Goal: Complete application form: Complete application form

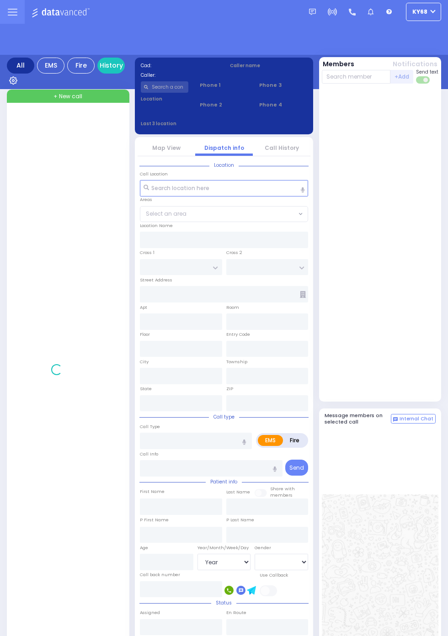
select select "Year"
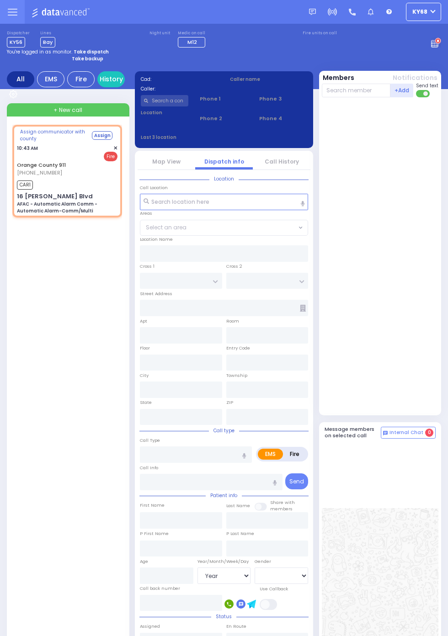
select select
type input "AFAC - Automatic Alarm Comm - Automatic Alarm-Comm/Multi"
radio input "false"
radio input "true"
type input "Nature: : AFAC - Automatic Alarm Comm - Automatic Alarm-Comm/Multi Address: : […"
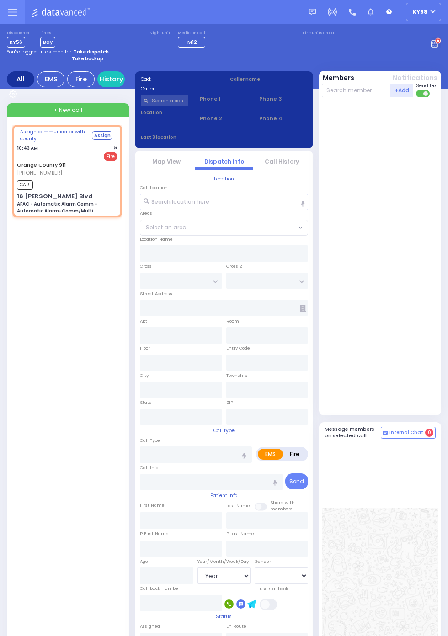
select select
type input "10:43"
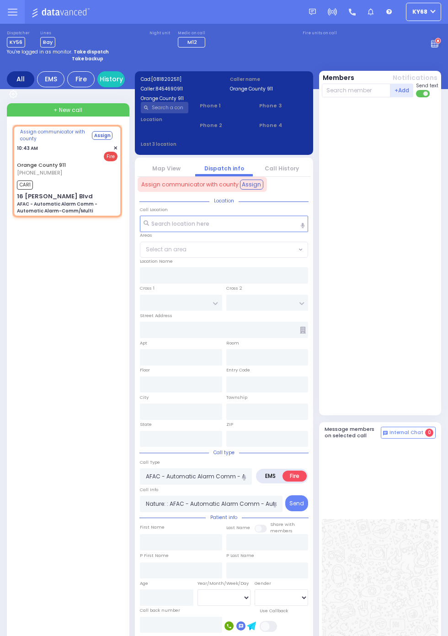
type input "16 [PERSON_NAME] Blvd"
type input "Monroe"
type input "[US_STATE]"
type input "10950"
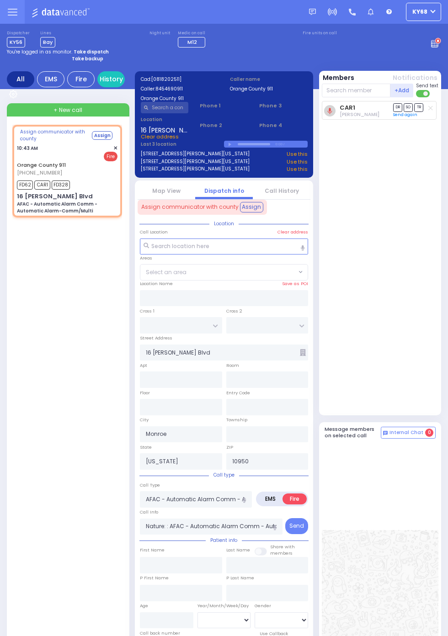
select select
radio input "true"
select select
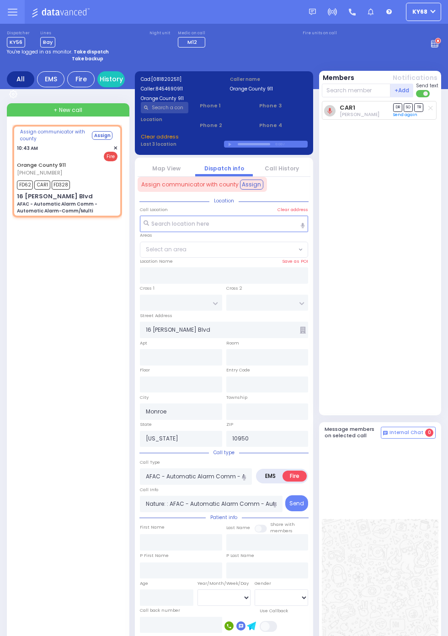
select select
radio input "true"
select select
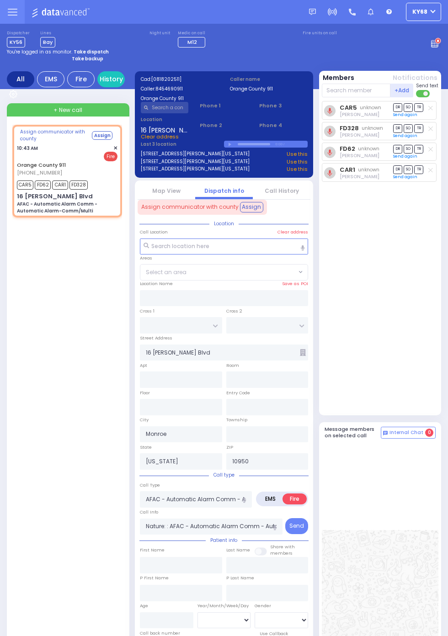
select select
radio input "true"
select select
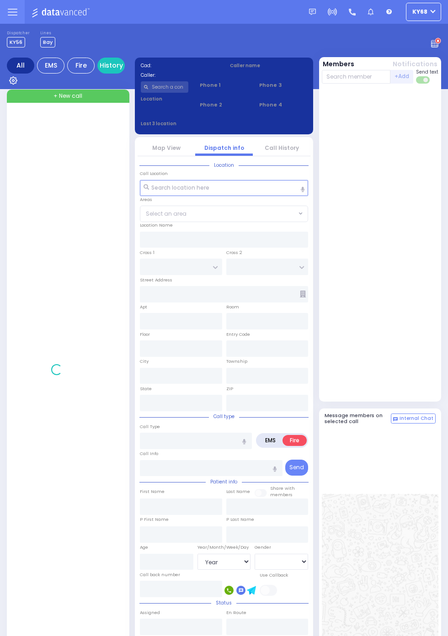
select select "Year"
